Goal: Task Accomplishment & Management: Manage account settings

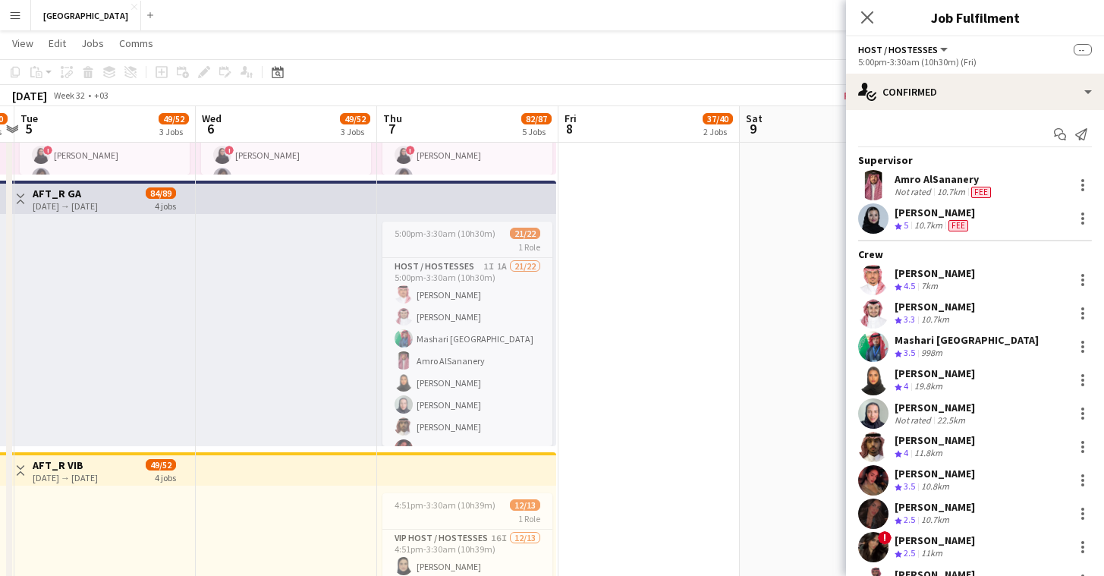
click at [590, 427] on app-date-cell at bounding box center [649, 313] width 181 height 821
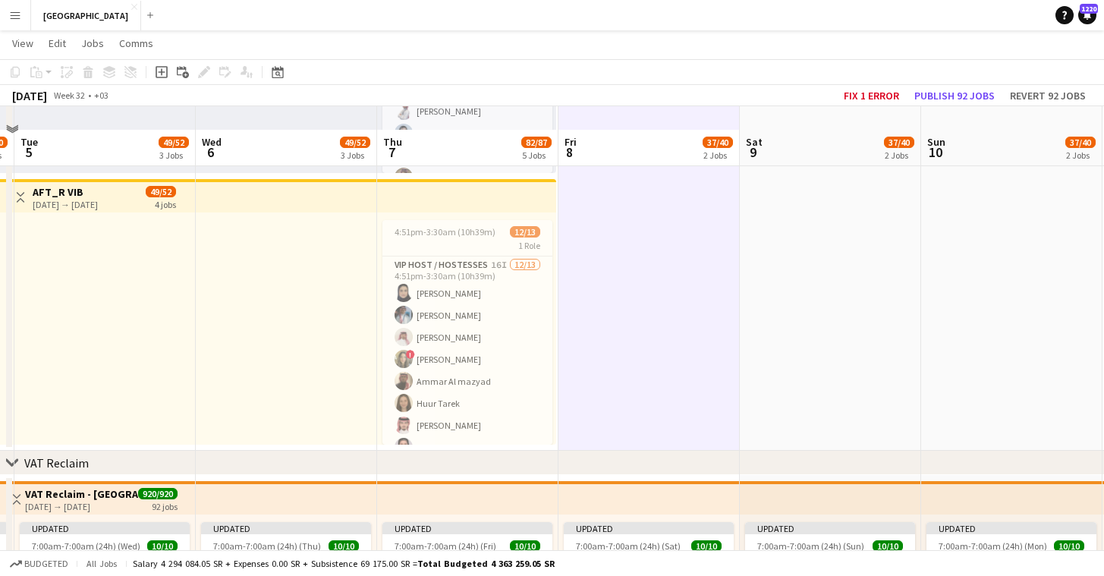
scroll to position [565, 0]
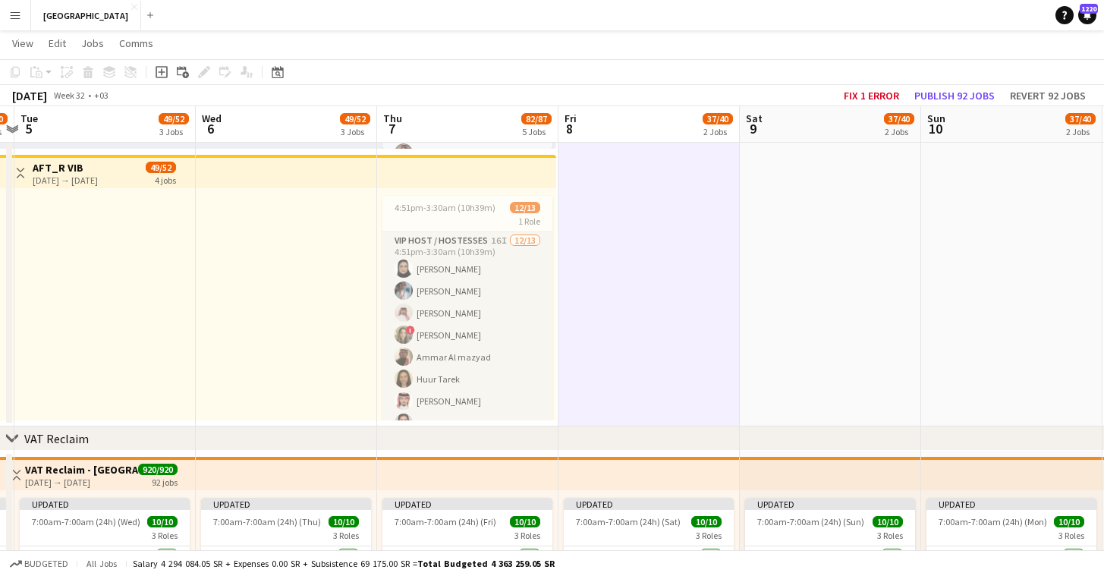
click at [508, 393] on app-card-role "VIP Host / Hostesses 16I [DATE] 4:51pm-3:30am (10h39m) Lama AlGhamdi [GEOGRAPHI…" at bounding box center [468, 390] width 170 height 316
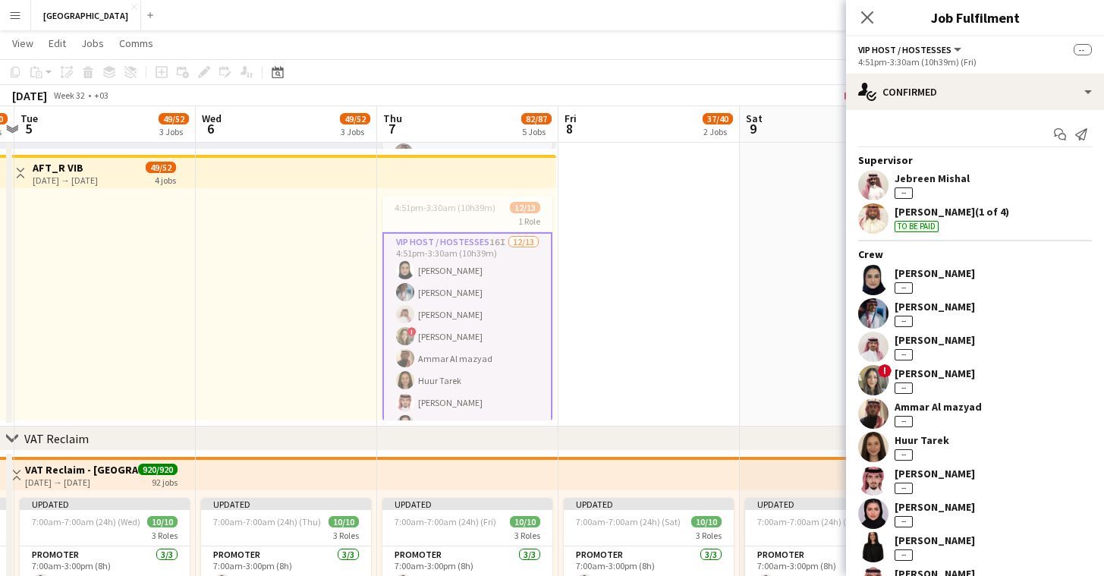
scroll to position [3, 0]
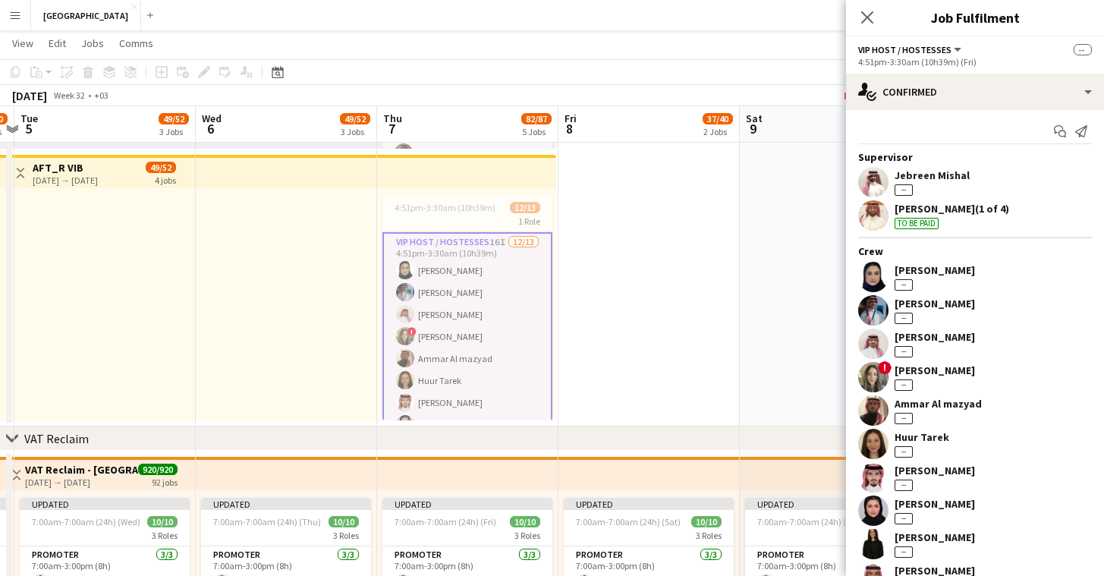
click at [956, 404] on div "Ammar Al mazyad" at bounding box center [938, 404] width 87 height 14
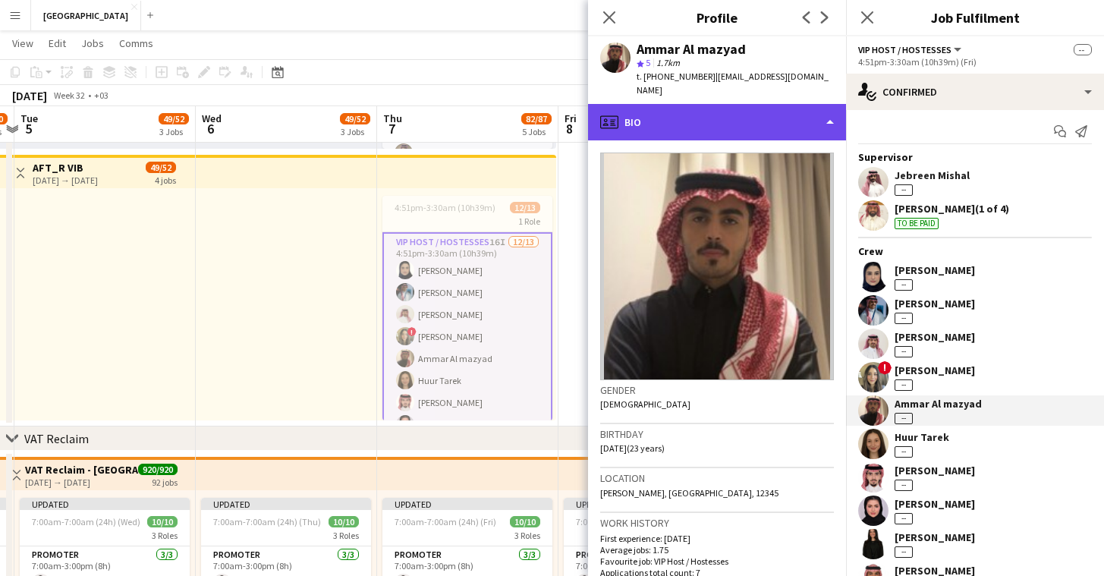
click at [694, 104] on div "profile Bio" at bounding box center [717, 122] width 258 height 36
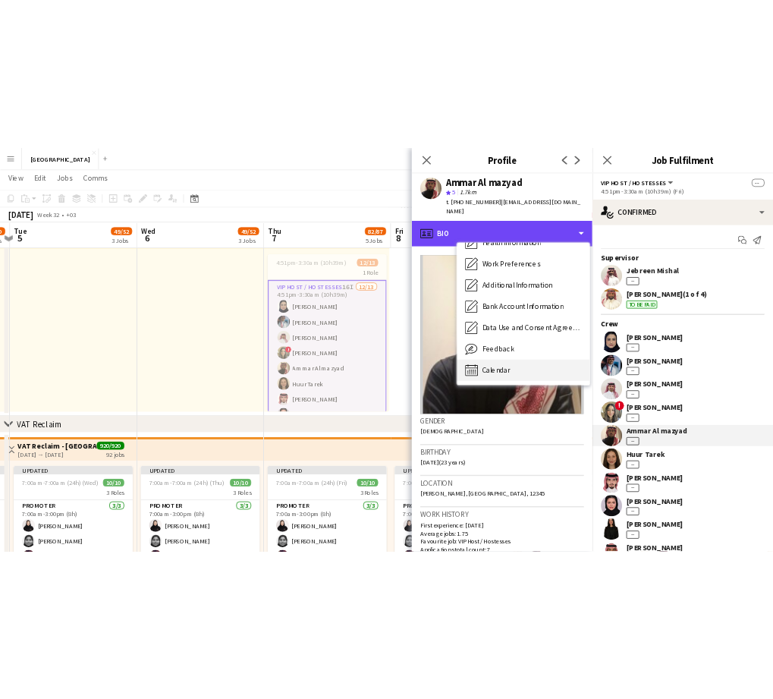
scroll to position [690, 0]
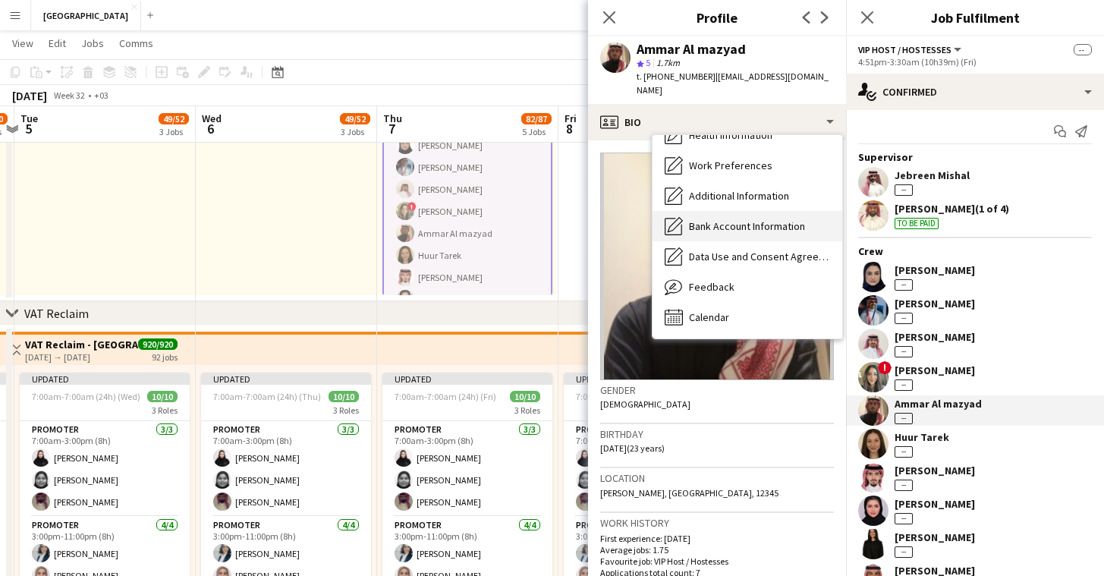
click at [697, 219] on span "Bank Account Information" at bounding box center [747, 226] width 116 height 14
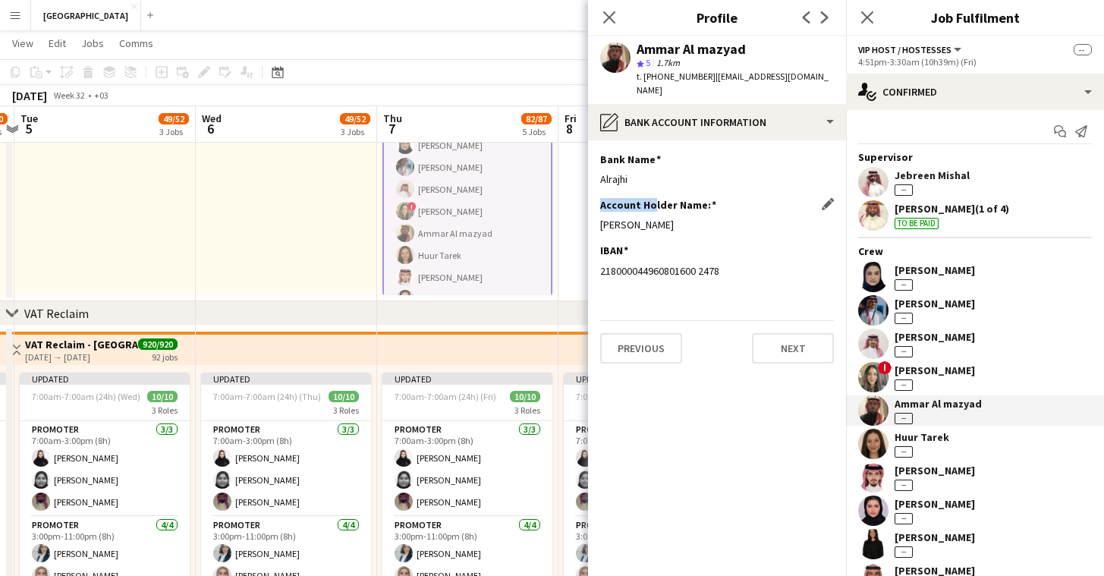
click at [654, 183] on app-section-data-types "Bank Name Edit this field Alrajhi Account Holder Name: Edit this field [PERSON_…" at bounding box center [717, 358] width 258 height 436
click at [682, 74] on span "t. [PHONE_NUMBER]" at bounding box center [676, 76] width 79 height 11
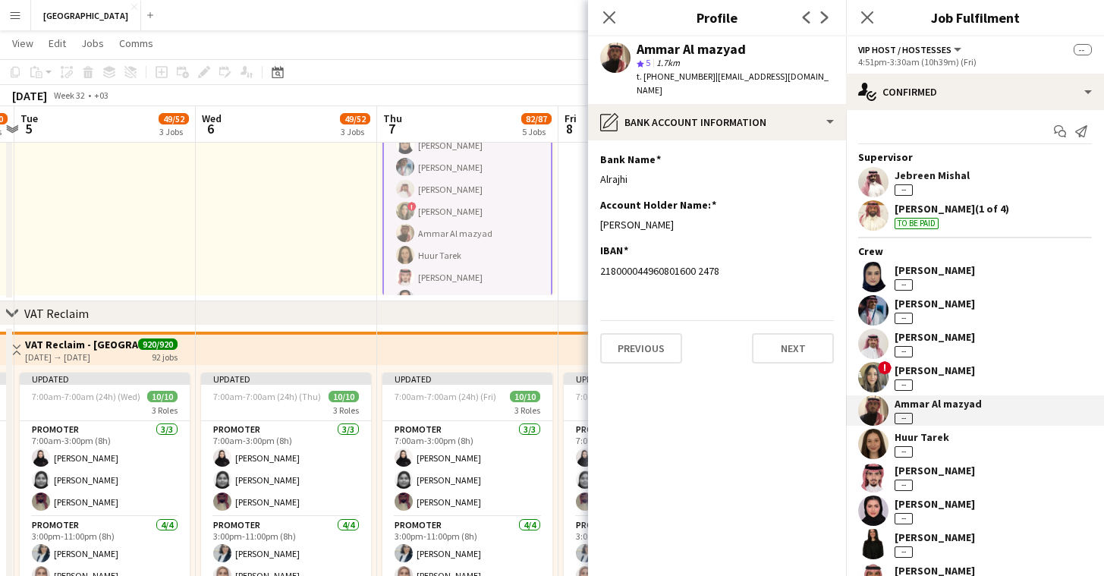
click at [688, 77] on span "t. [PHONE_NUMBER]" at bounding box center [676, 76] width 79 height 11
copy span "966508915773"
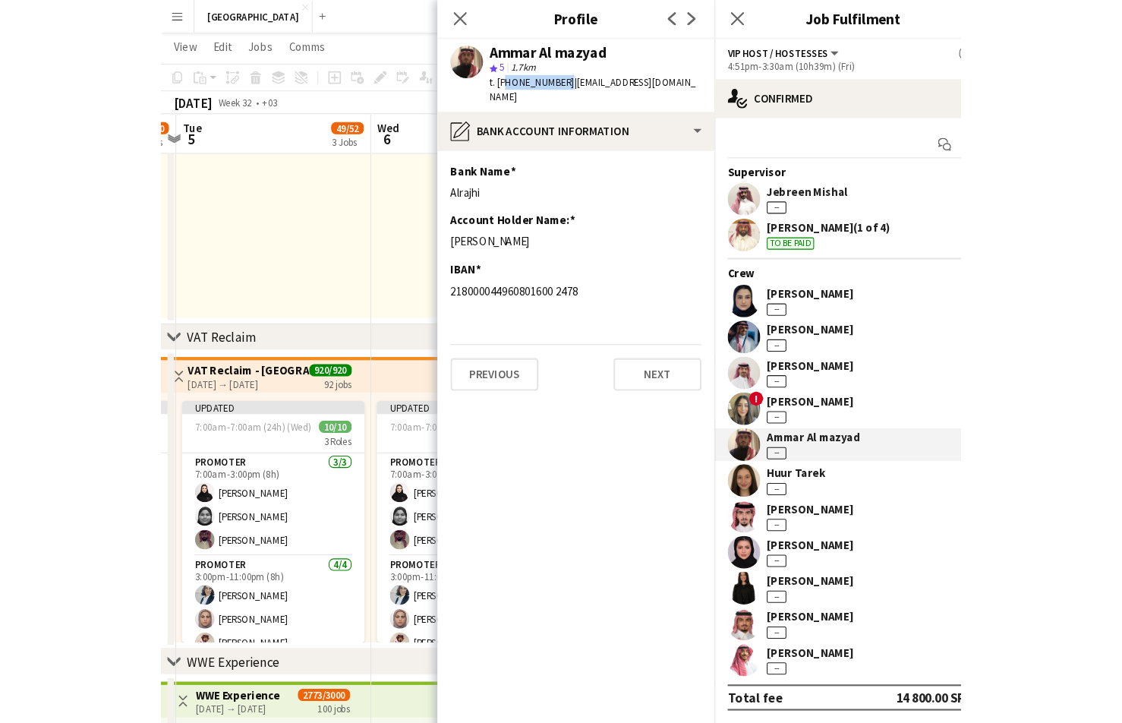
scroll to position [0, 0]
